Goal: Navigation & Orientation: Find specific page/section

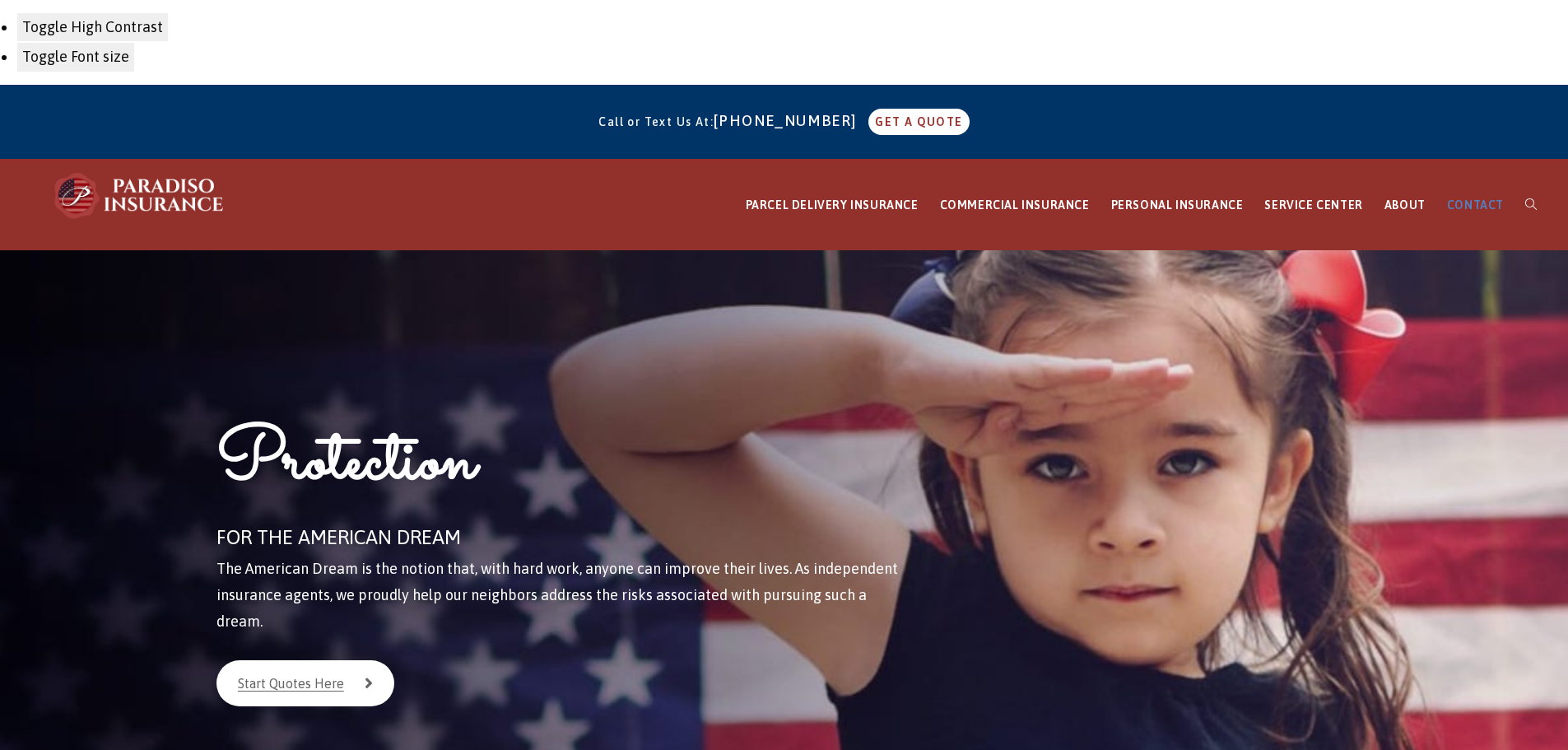
click at [1454, 119] on div "Call or Text Us At: 860-684-5270 GET A QUOTE" at bounding box center [784, 122] width 1568 height 61
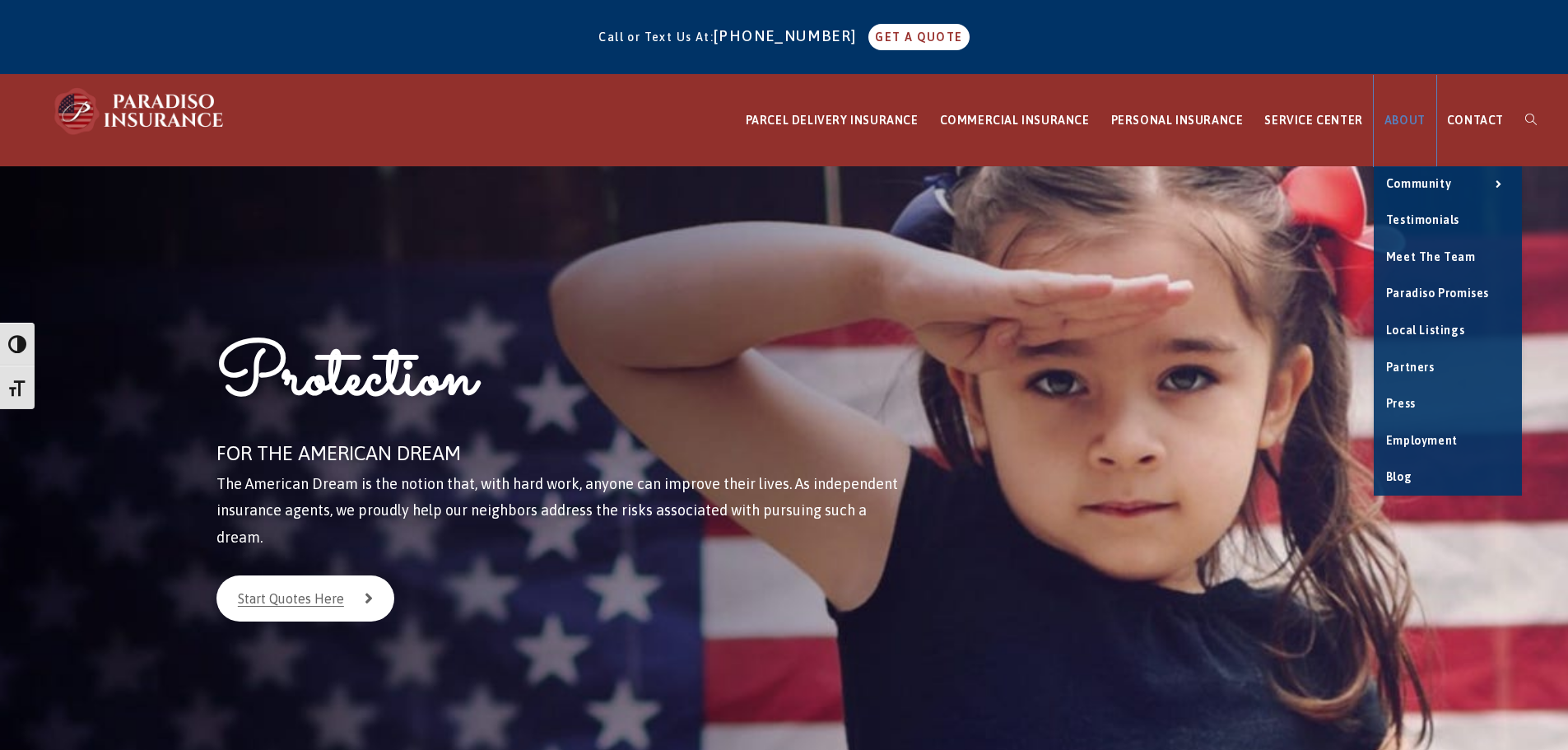
click at [1408, 115] on span "ABOUT" at bounding box center [1404, 120] width 42 height 14
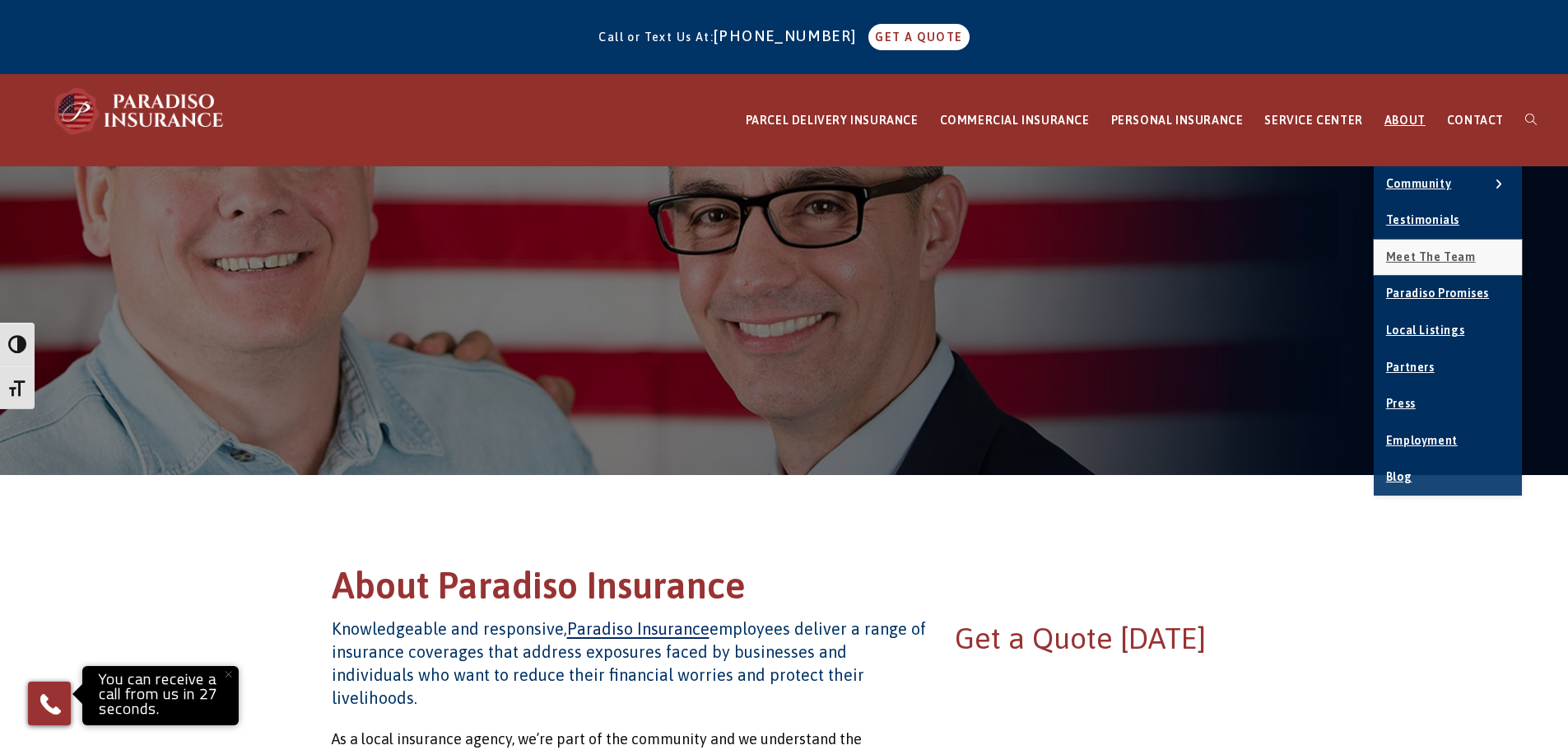
click at [1445, 264] on link "Meet the Team" at bounding box center [1448, 258] width 148 height 36
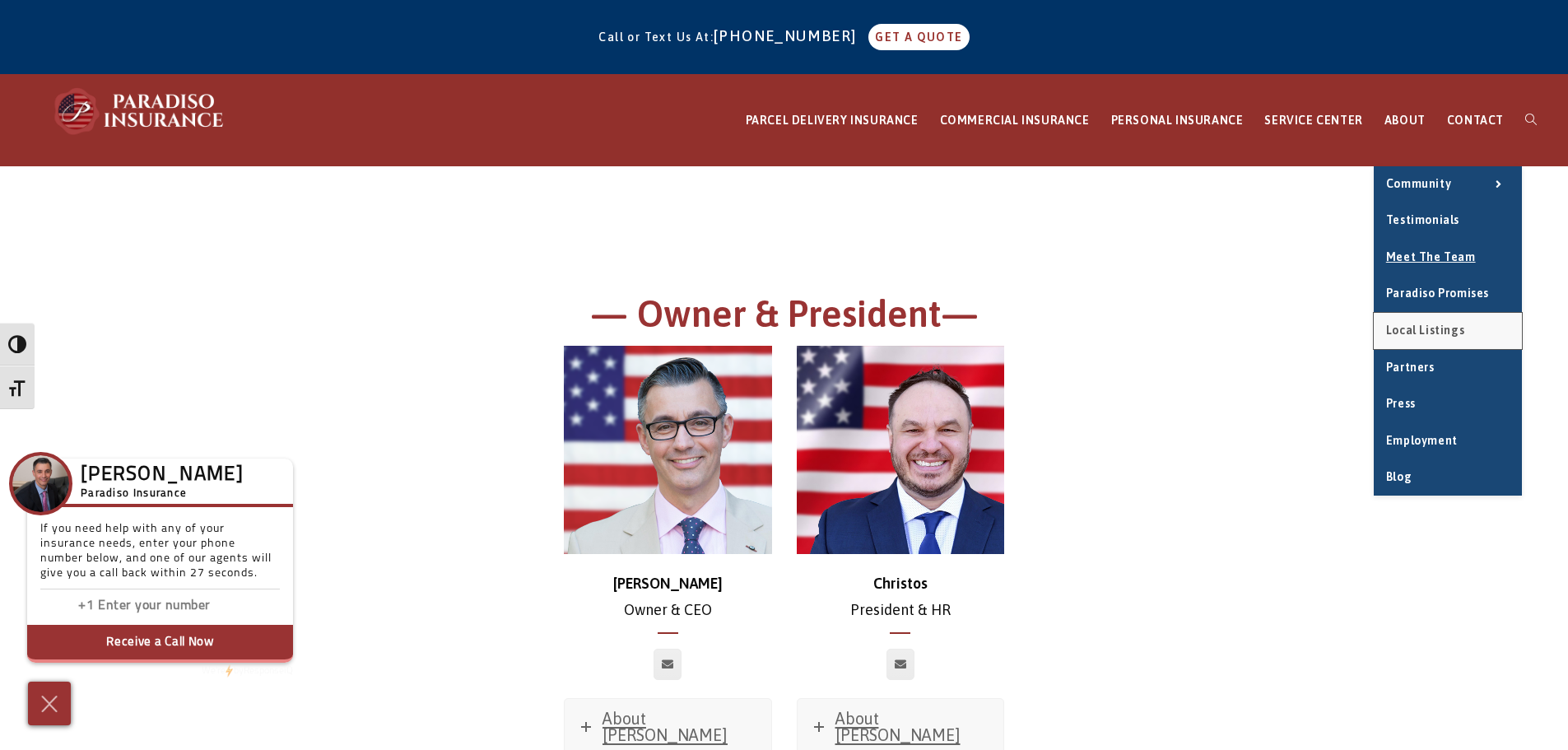
click at [1450, 328] on span "Local Listings" at bounding box center [1425, 331] width 78 height 14
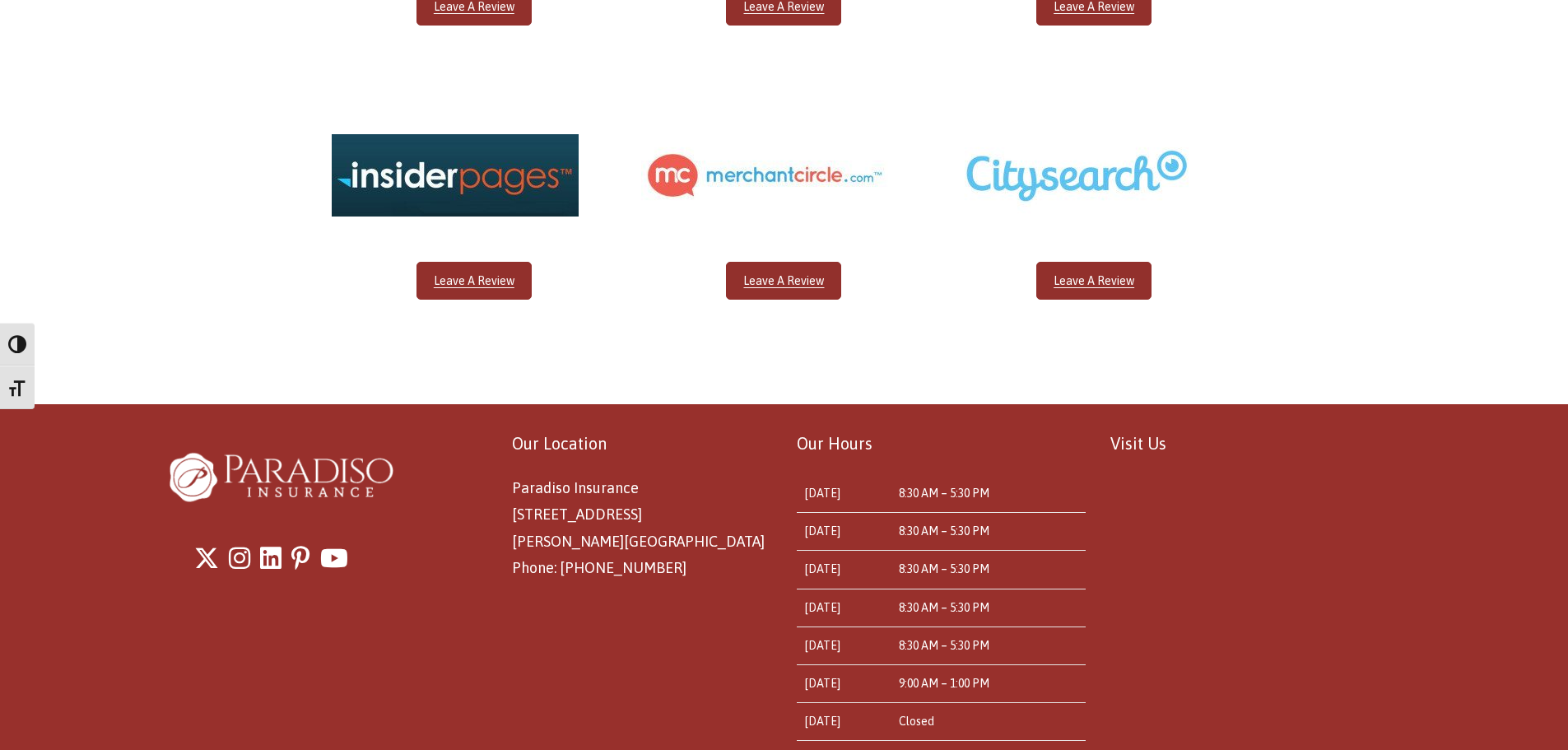
scroll to position [825, 0]
